Goal: Check status: Check status

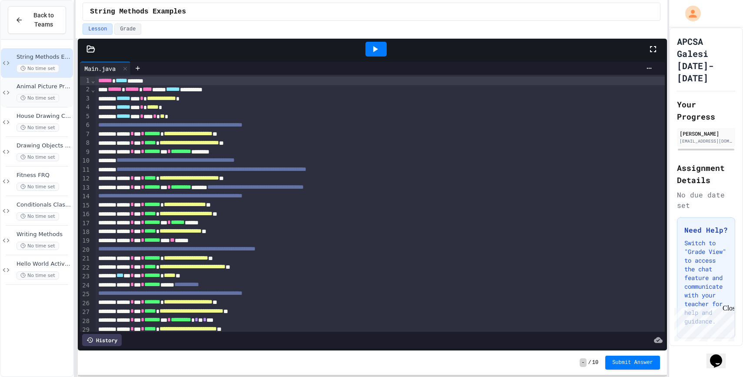
click at [57, 94] on div "No time set" at bounding box center [44, 98] width 55 height 8
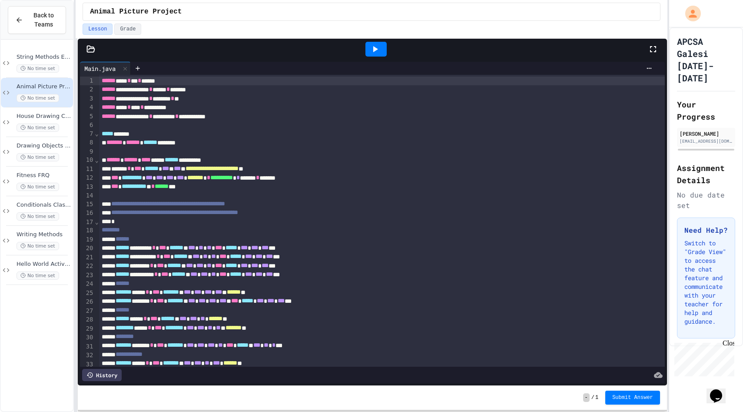
click at [369, 52] on div at bounding box center [376, 49] width 21 height 15
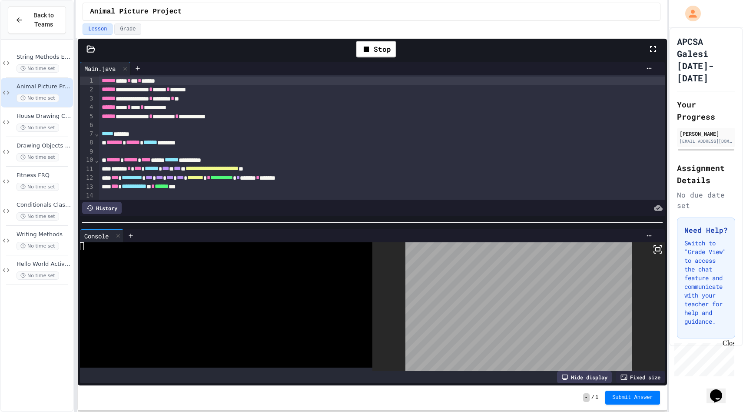
click at [661, 250] on icon at bounding box center [658, 249] width 10 height 10
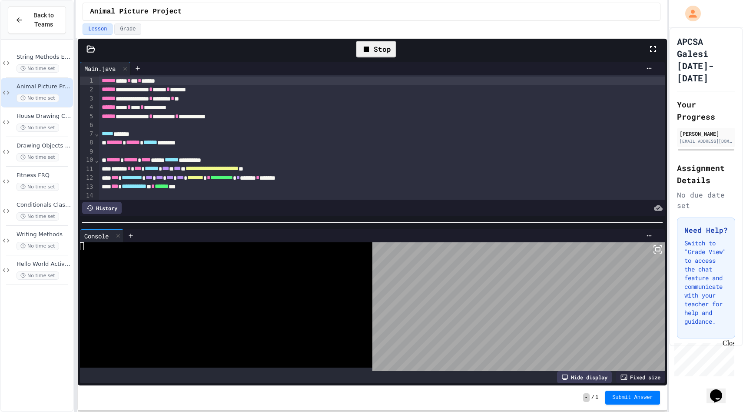
click at [377, 49] on div "Stop" at bounding box center [376, 49] width 40 height 17
